Goal: Transaction & Acquisition: Subscribe to service/newsletter

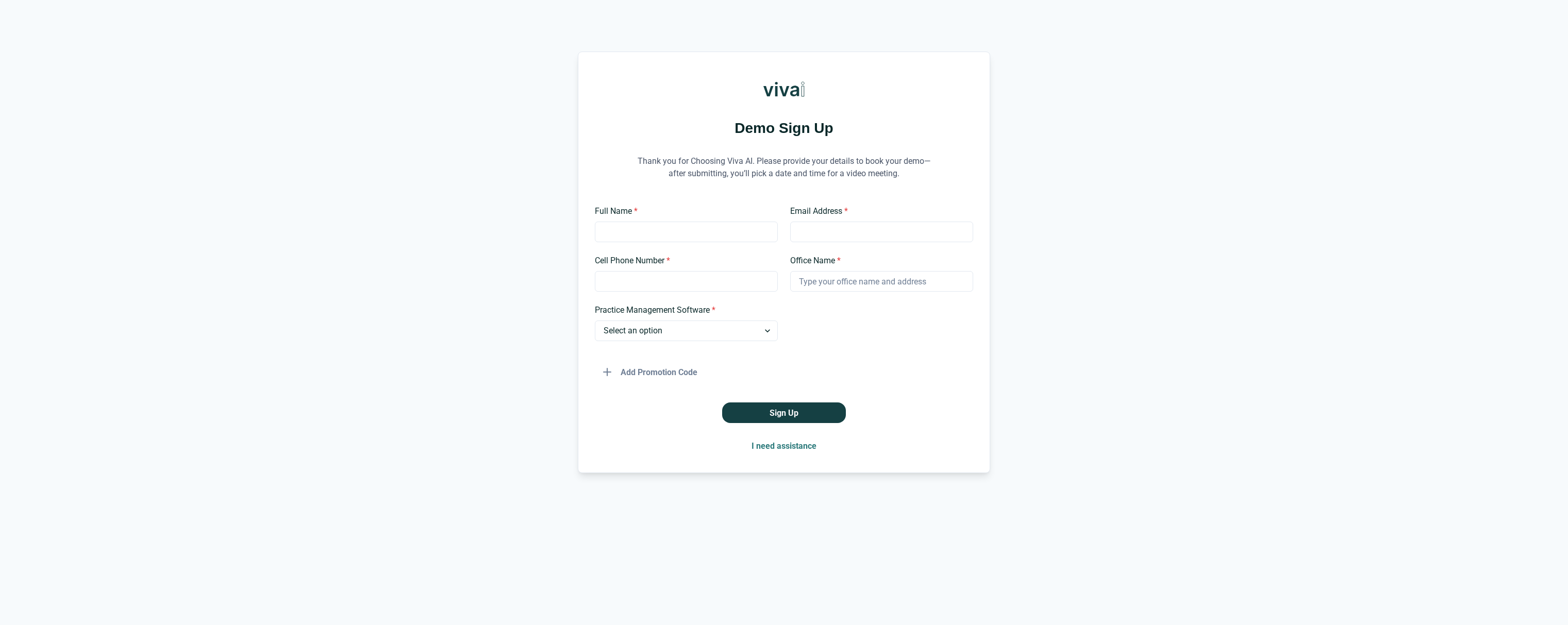
drag, startPoint x: 808, startPoint y: 91, endPoint x: 797, endPoint y: 91, distance: 11.0
click at [804, 92] on div "Demo Sign Up Thank you for Choosing Viva AI. Please provide your details to boo…" at bounding box center [784, 262] width 413 height 421
drag, startPoint x: 797, startPoint y: 92, endPoint x: 815, endPoint y: 87, distance: 18.7
click at [797, 92] on img at bounding box center [784, 89] width 41 height 41
click at [702, 213] on label "Full Name *" at bounding box center [683, 211] width 177 height 12
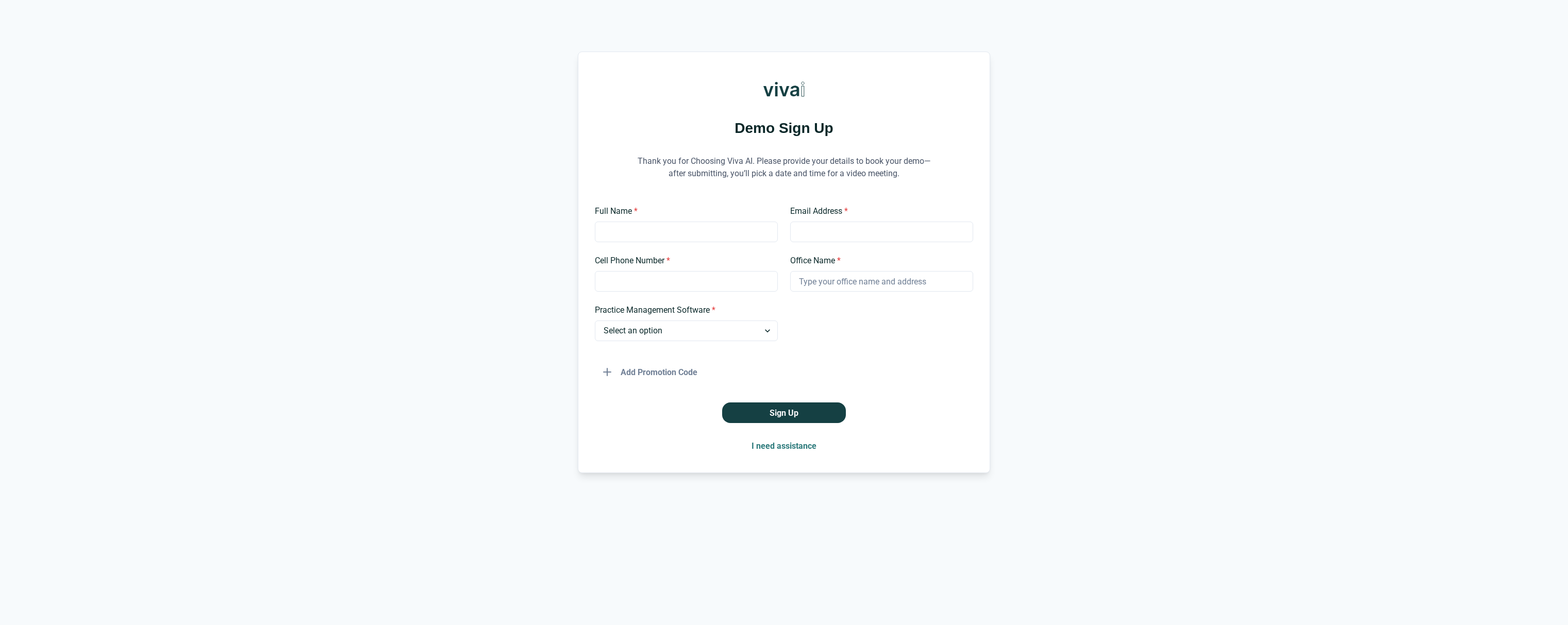
click at [702, 221] on input "Full Name *" at bounding box center [687, 232] width 183 height 20
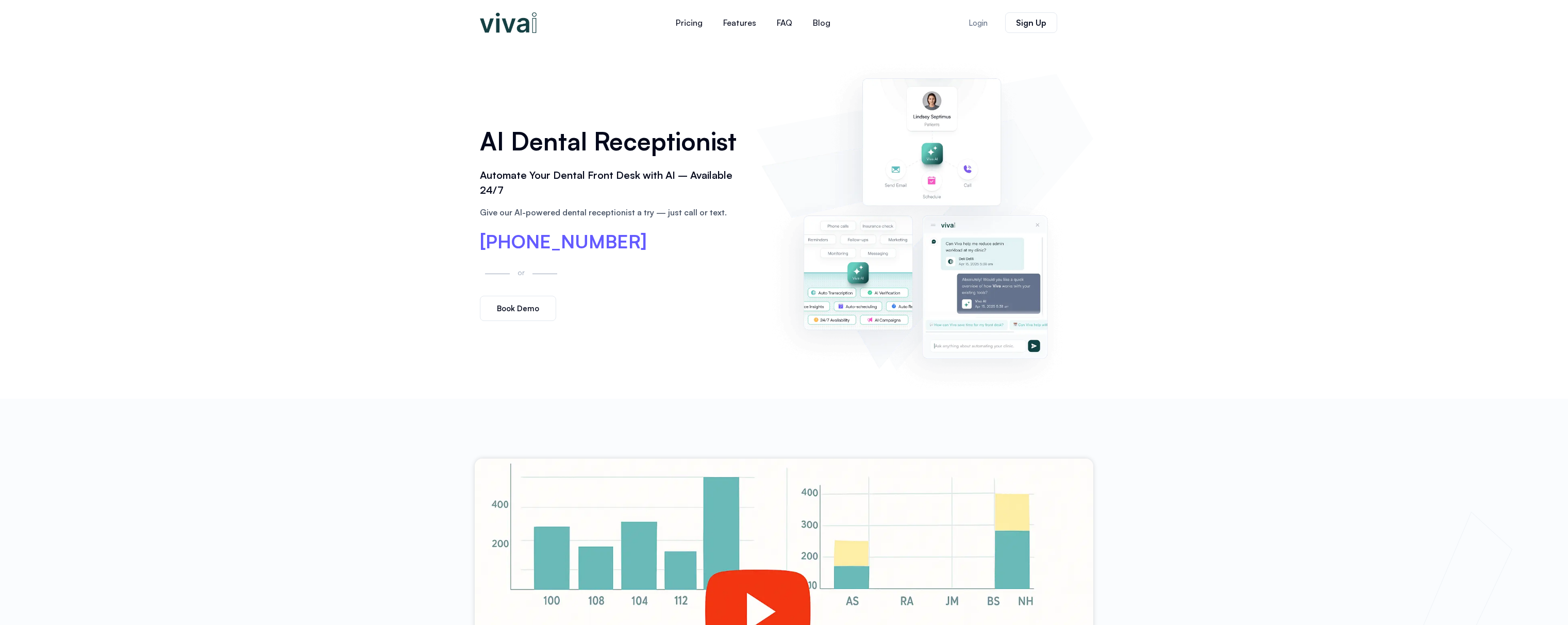
scroll to position [190, 0]
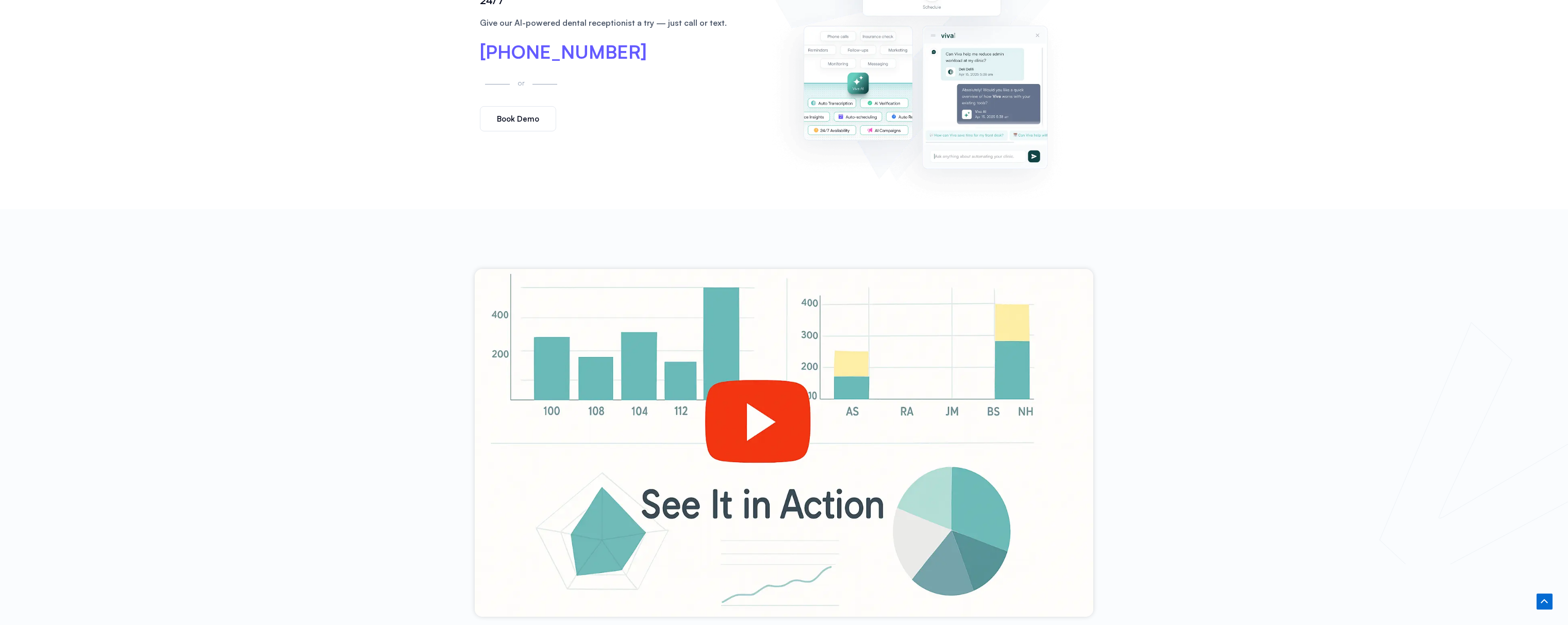
click at [775, 433] on div at bounding box center [784, 443] width 618 height 348
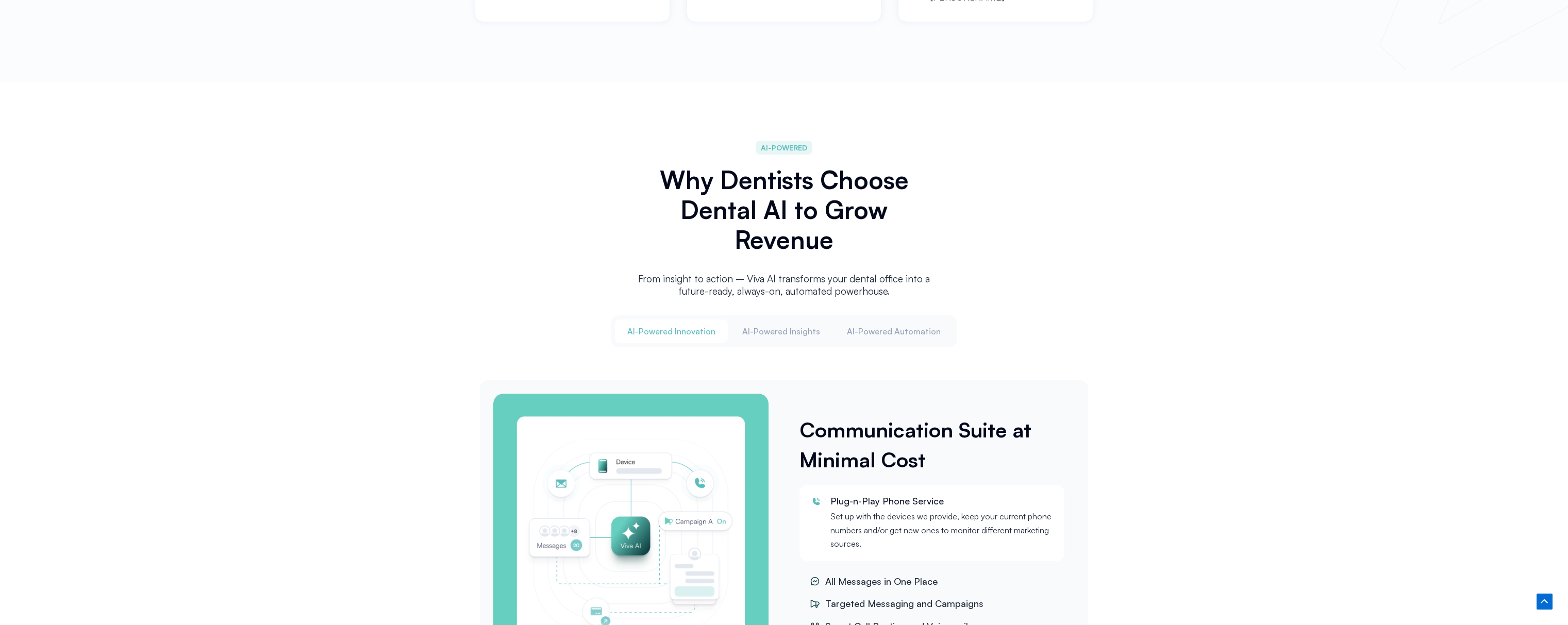
scroll to position [1233, 0]
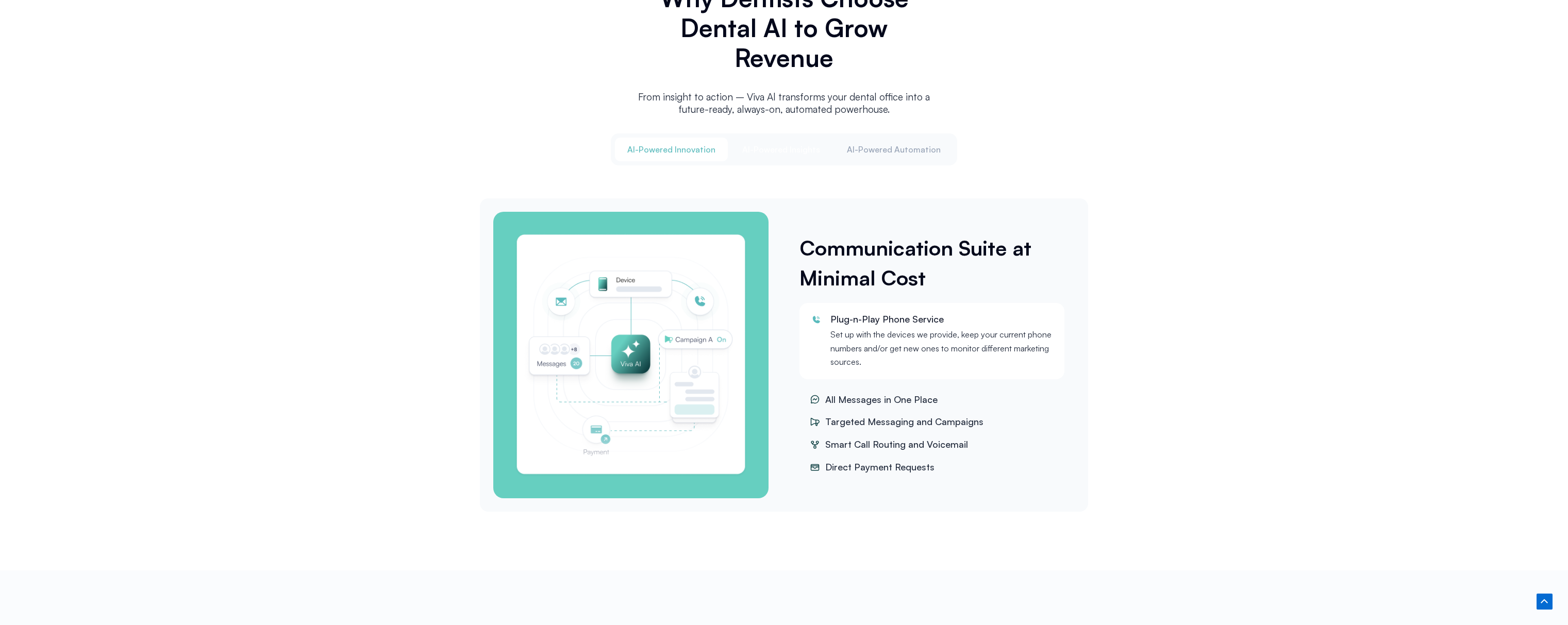
click at [765, 148] on span "Al-Powered Insights" at bounding box center [782, 150] width 78 height 12
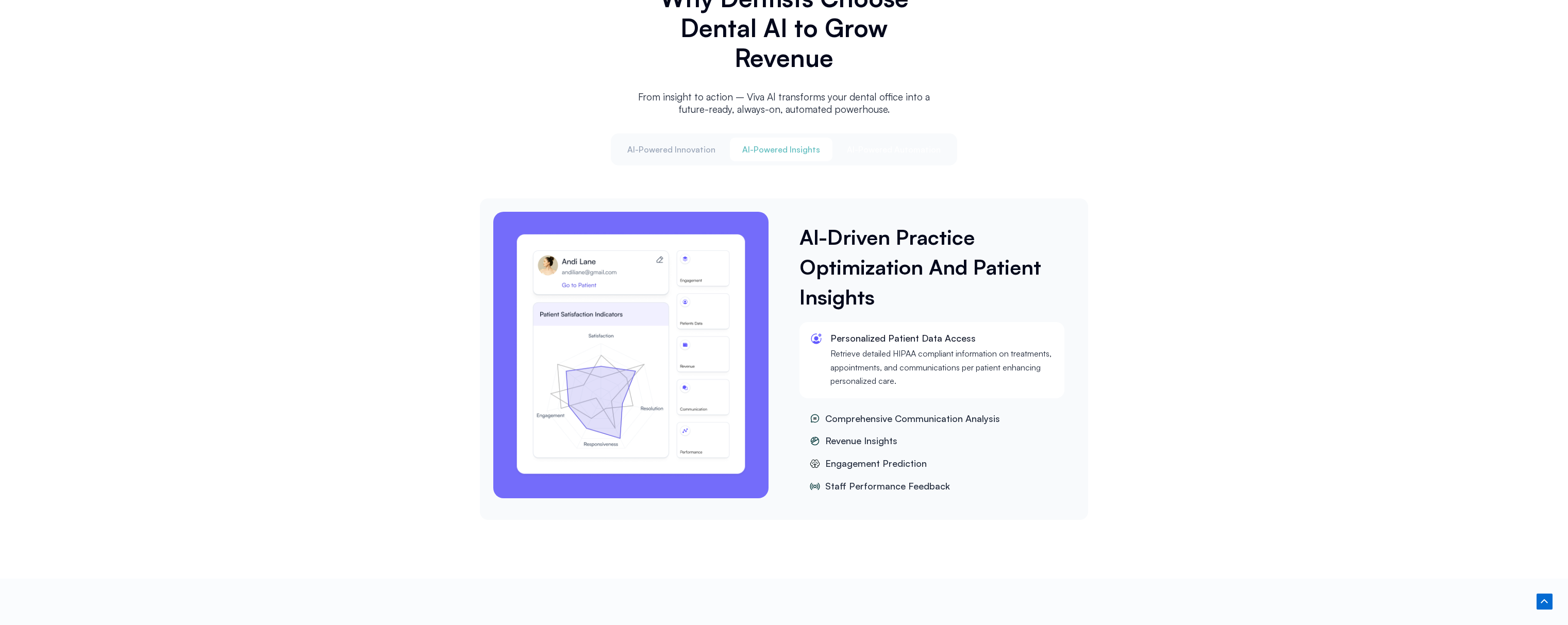
click at [916, 150] on span "Al-Powered Automation" at bounding box center [894, 150] width 94 height 12
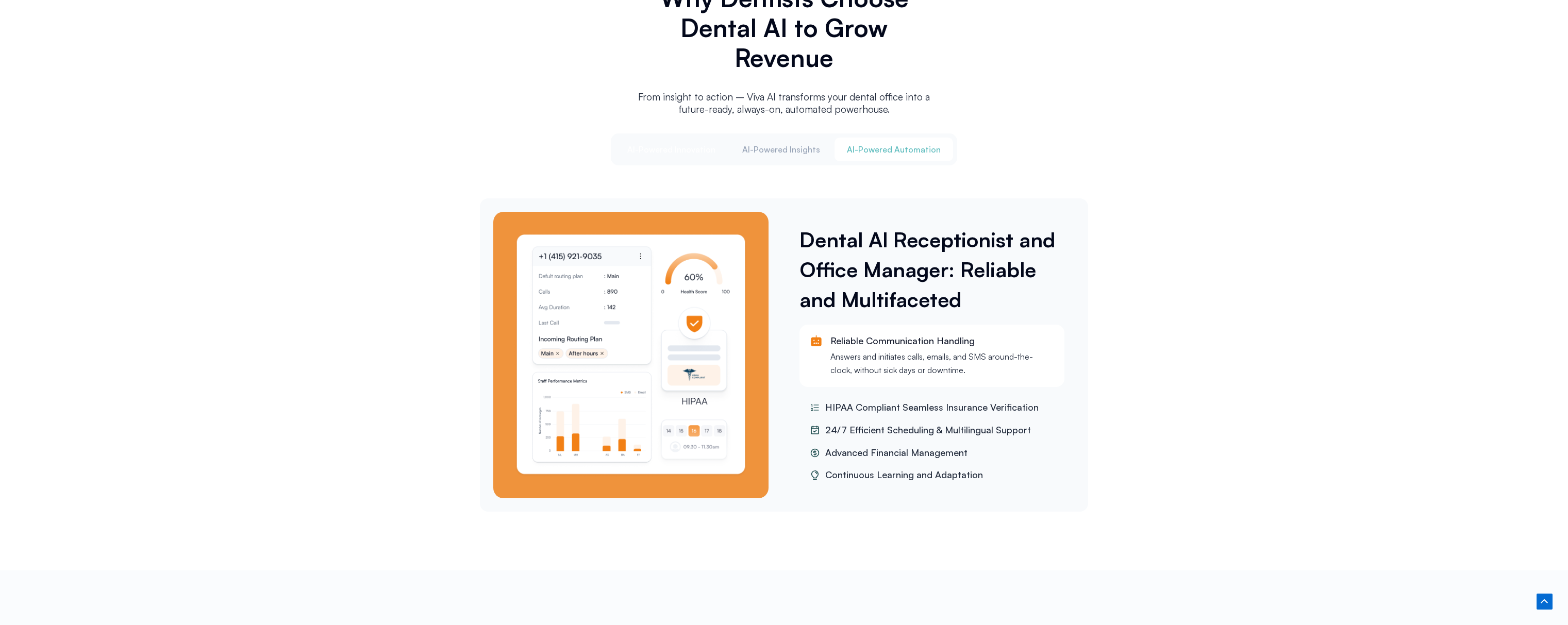
click at [666, 157] on button "Al-Powered Innovation" at bounding box center [671, 149] width 113 height 24
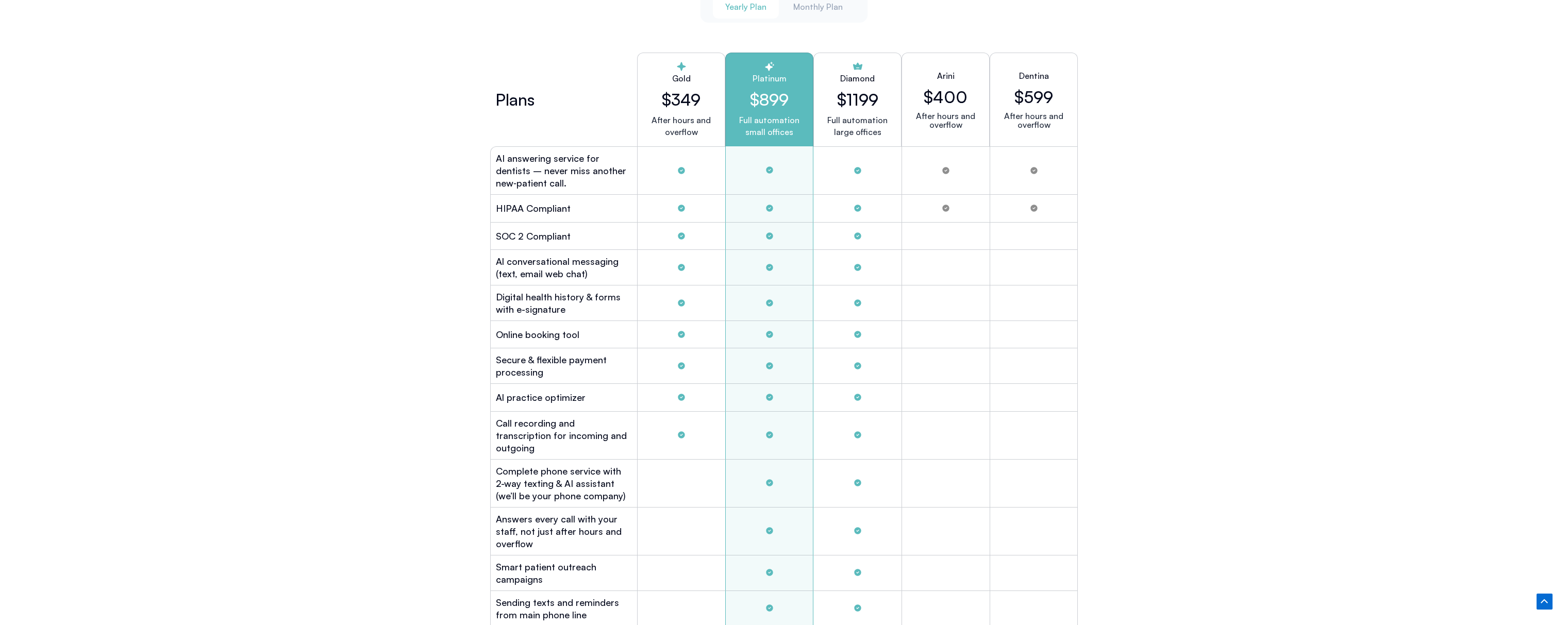
scroll to position [2812, 0]
click at [680, 128] on p "After hours and overflow" at bounding box center [680, 125] width 70 height 24
click at [674, 121] on p "After hours and overflow" at bounding box center [680, 125] width 70 height 24
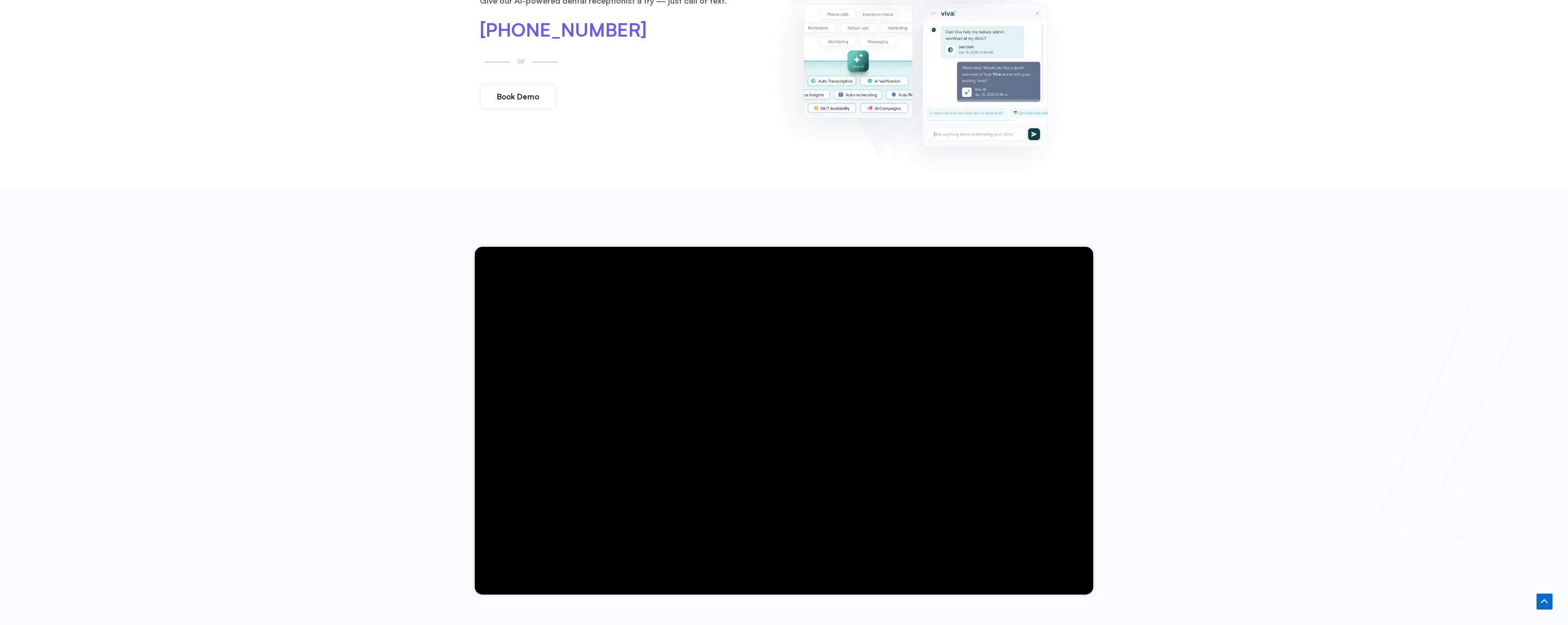
scroll to position [0, 0]
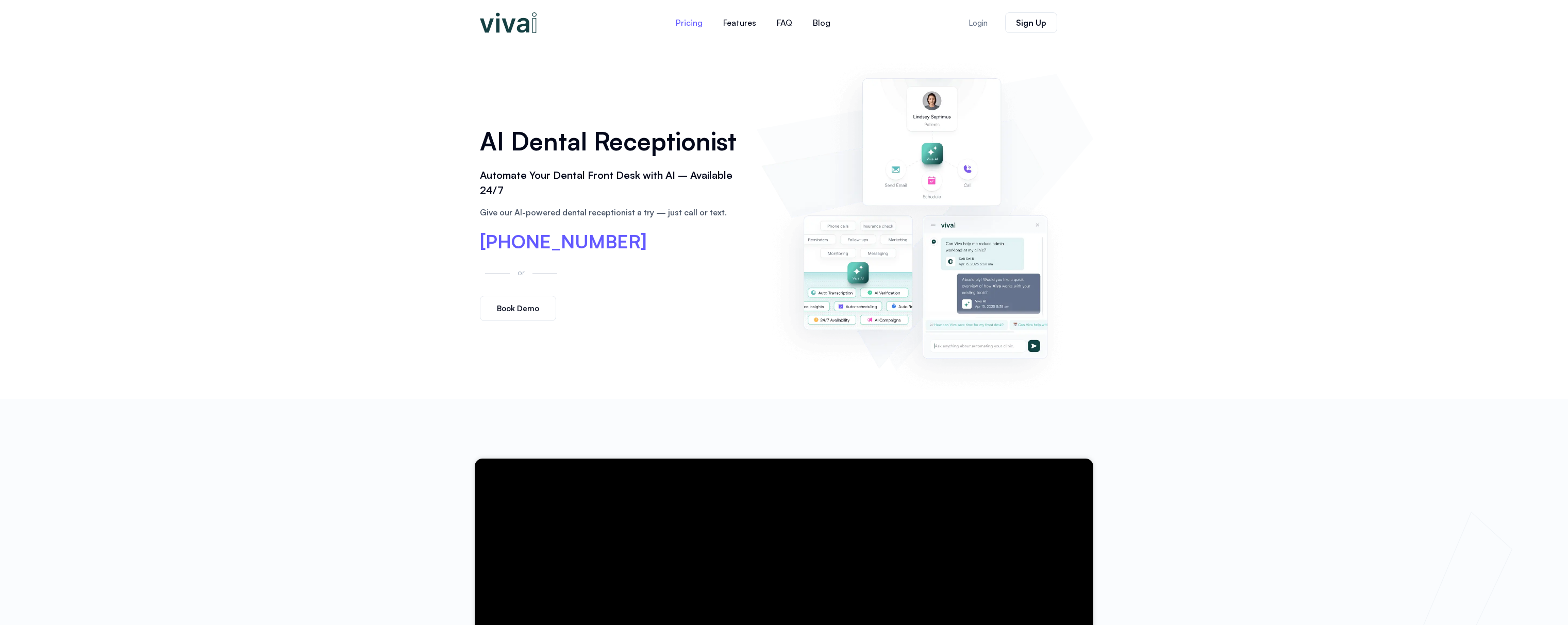
click at [692, 20] on link "Pricing" at bounding box center [689, 23] width 47 height 25
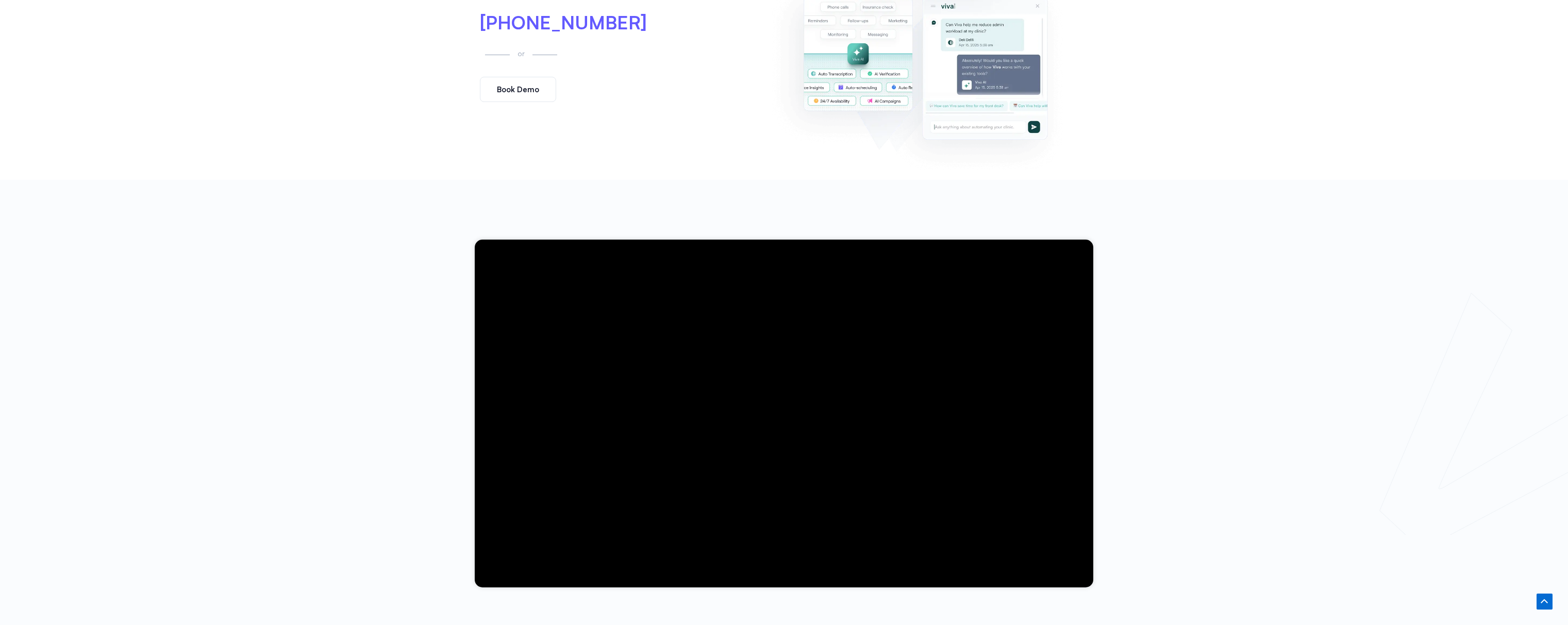
scroll to position [221, 0]
